Goal: Information Seeking & Learning: Learn about a topic

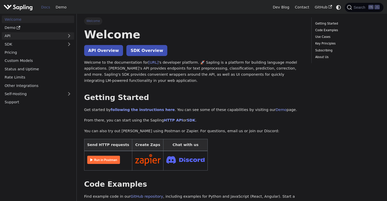
click at [44, 36] on link "API" at bounding box center [33, 35] width 62 height 7
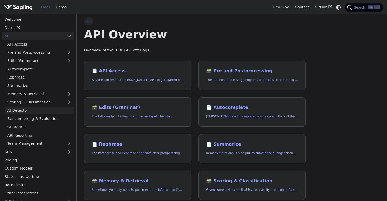
click at [22, 109] on link "AI Detector" at bounding box center [40, 110] width 70 height 7
